Goal: Transaction & Acquisition: Download file/media

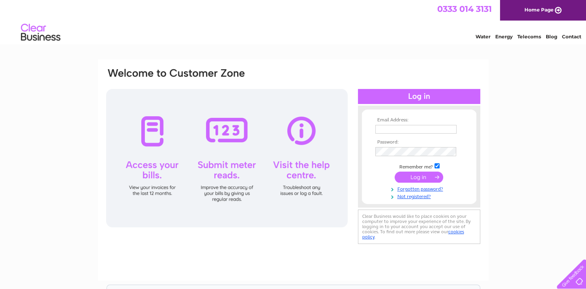
click at [400, 129] on input "text" at bounding box center [416, 129] width 81 height 9
type input "[EMAIL_ADDRESS][DOMAIN_NAME]"
click at [416, 178] on input "submit" at bounding box center [419, 176] width 49 height 11
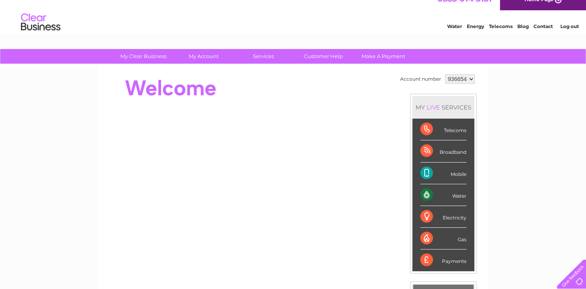
scroll to position [11, 0]
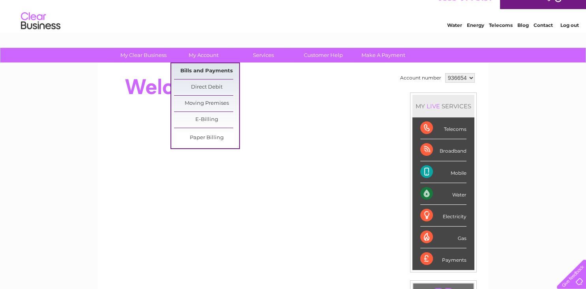
click at [203, 68] on link "Bills and Payments" at bounding box center [206, 71] width 65 height 16
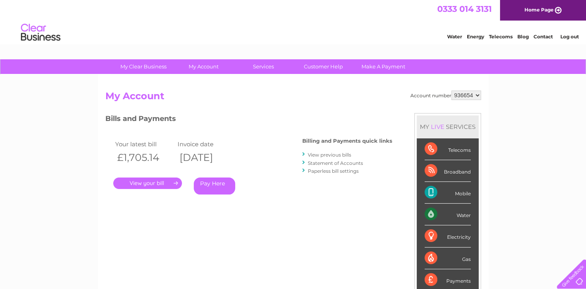
click at [319, 154] on link "View previous bills" at bounding box center [329, 155] width 43 height 6
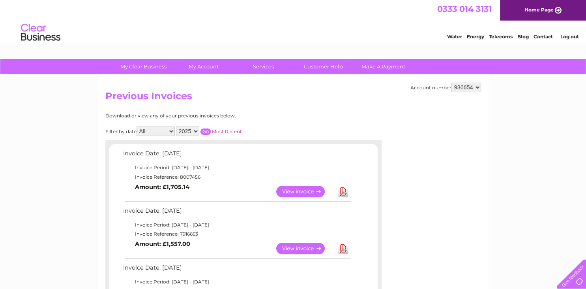
click at [342, 190] on link "Download" at bounding box center [343, 191] width 10 height 11
click at [344, 247] on link "Download" at bounding box center [343, 247] width 10 height 11
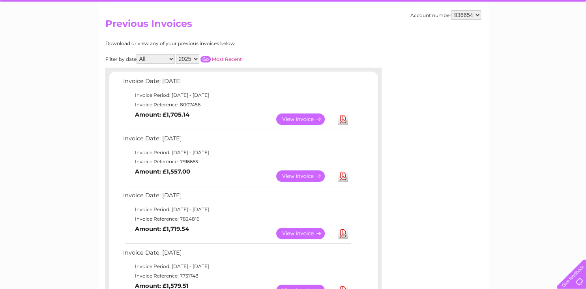
scroll to position [80, 0]
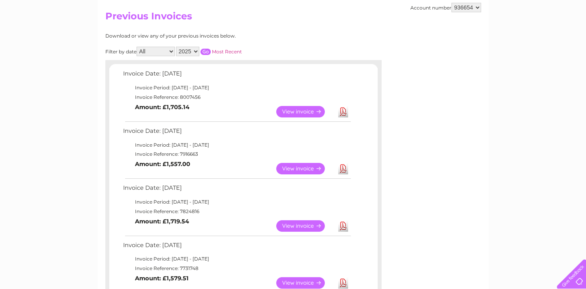
click at [343, 227] on link "Download" at bounding box center [343, 225] width 10 height 11
